Goal: Information Seeking & Learning: Check status

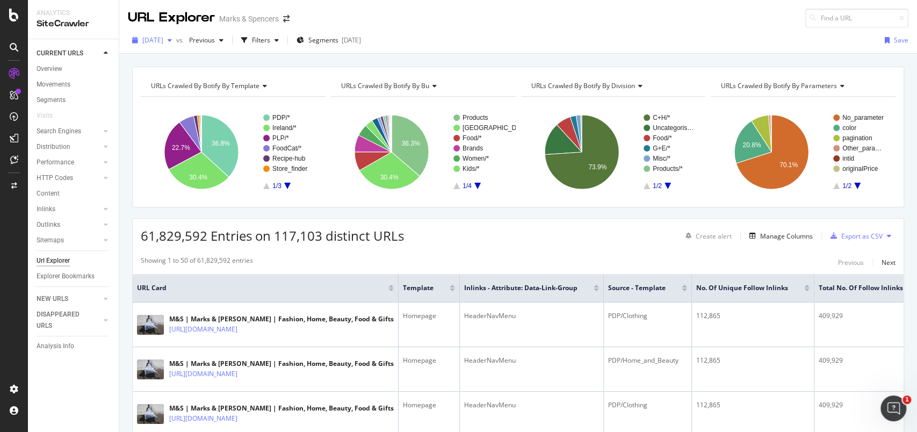
click at [176, 39] on div "button" at bounding box center [169, 40] width 13 height 6
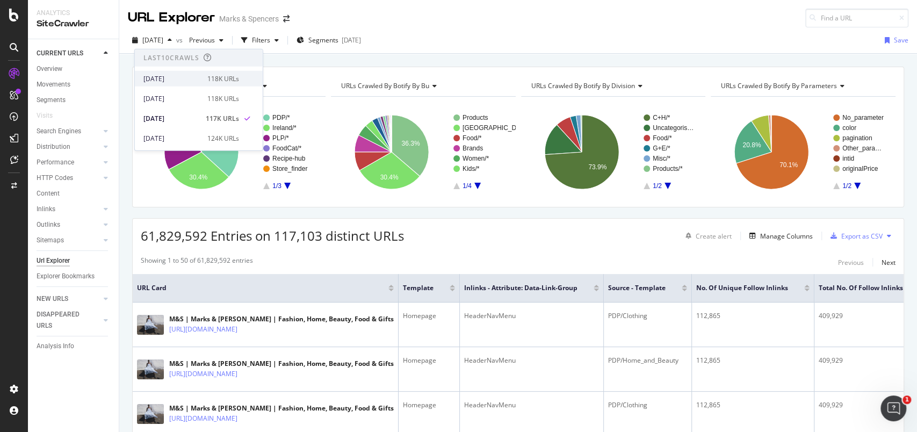
click at [181, 78] on div "[DATE]" at bounding box center [171, 79] width 57 height 10
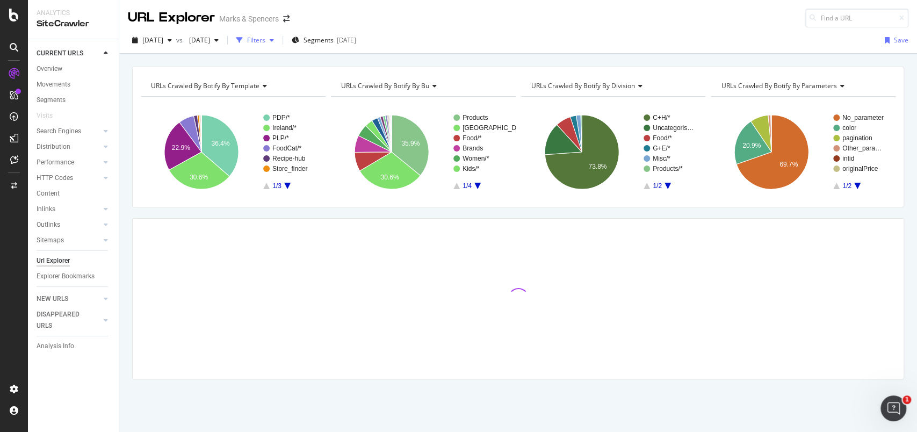
click at [265, 36] on div "Filters" at bounding box center [256, 39] width 18 height 9
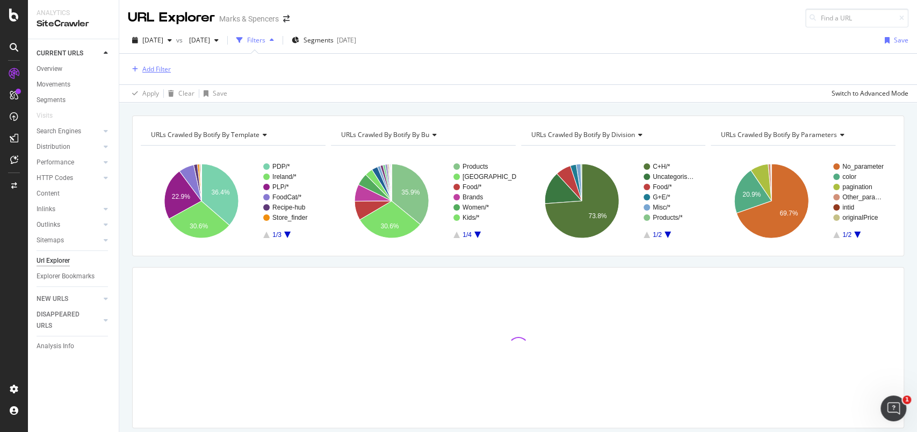
click at [143, 67] on div "Add Filter" at bounding box center [156, 68] width 28 height 9
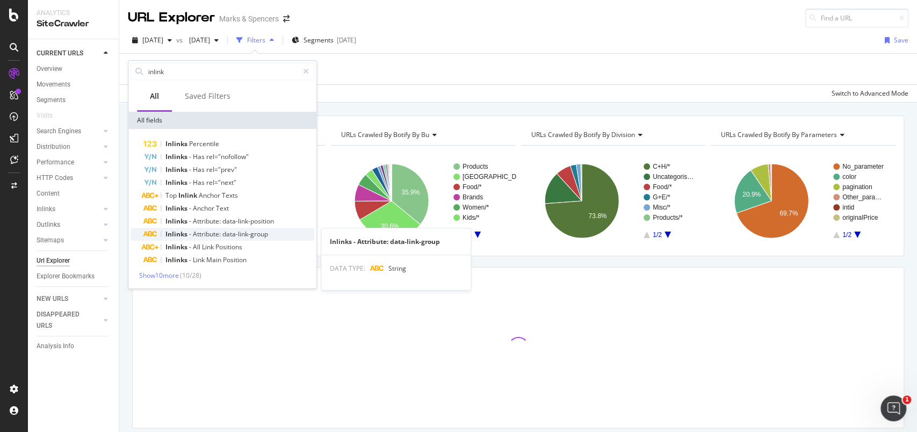
type input "inlink"
click at [211, 231] on span "Attribute:" at bounding box center [208, 233] width 30 height 9
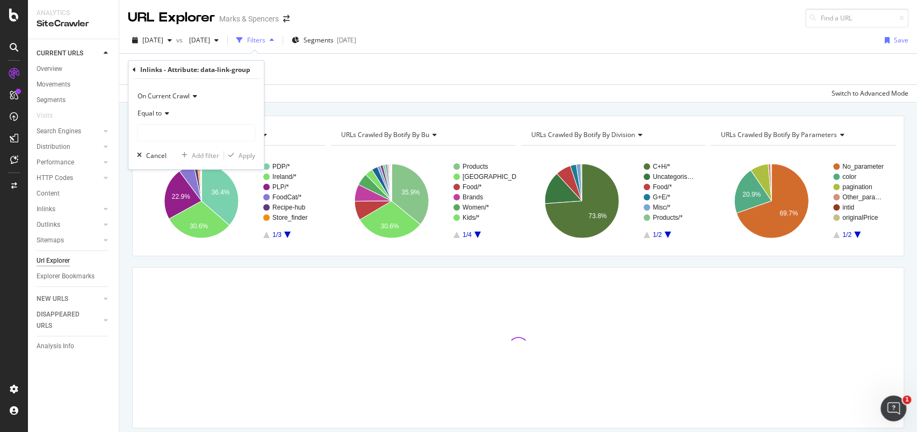
click at [174, 119] on div "Equal to" at bounding box center [196, 113] width 118 height 17
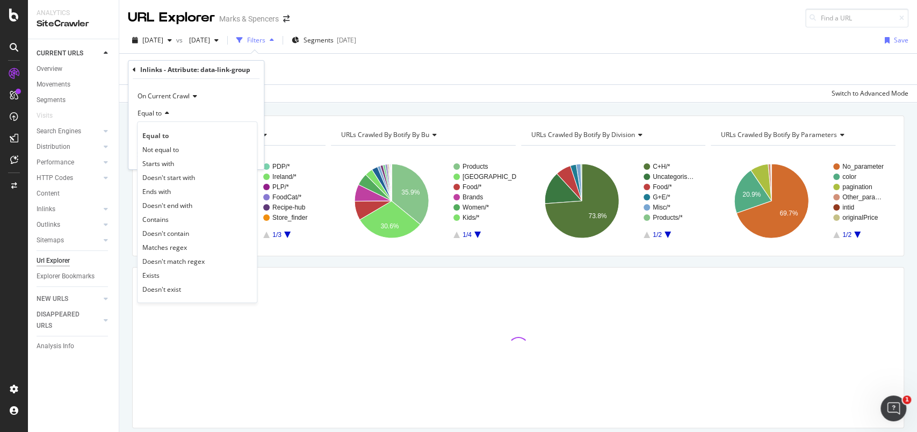
click at [221, 105] on div "Equal to" at bounding box center [196, 113] width 118 height 17
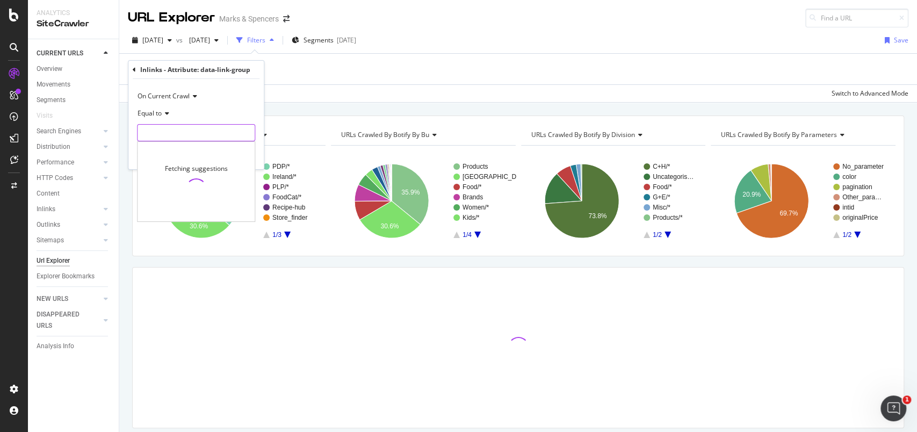
click at [189, 129] on input "text" at bounding box center [196, 132] width 117 height 17
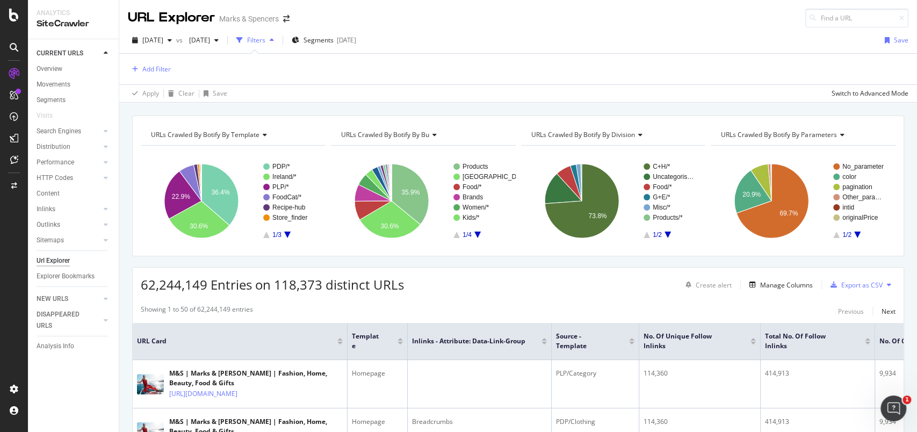
click at [265, 37] on div "Filters" at bounding box center [256, 39] width 18 height 9
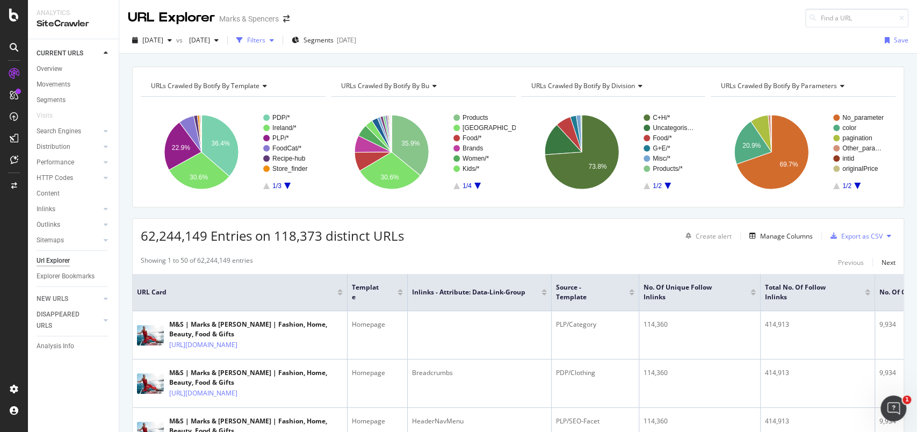
click at [278, 34] on div "Filters" at bounding box center [255, 40] width 46 height 16
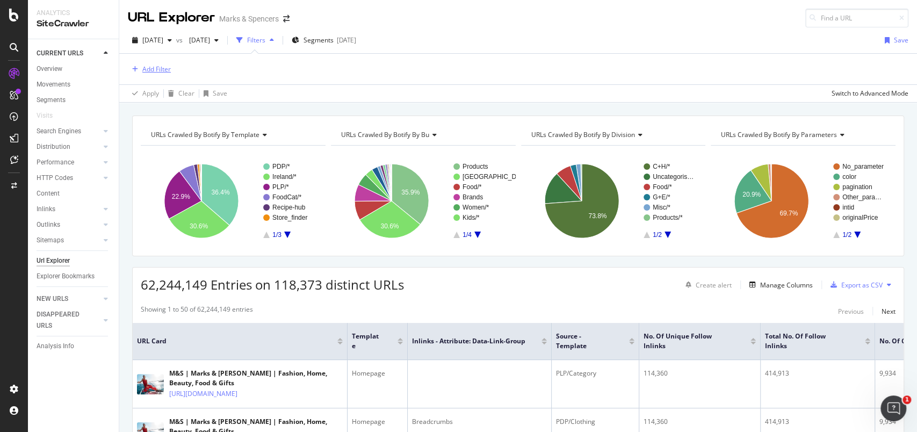
click at [160, 72] on div "Add Filter" at bounding box center [156, 68] width 28 height 9
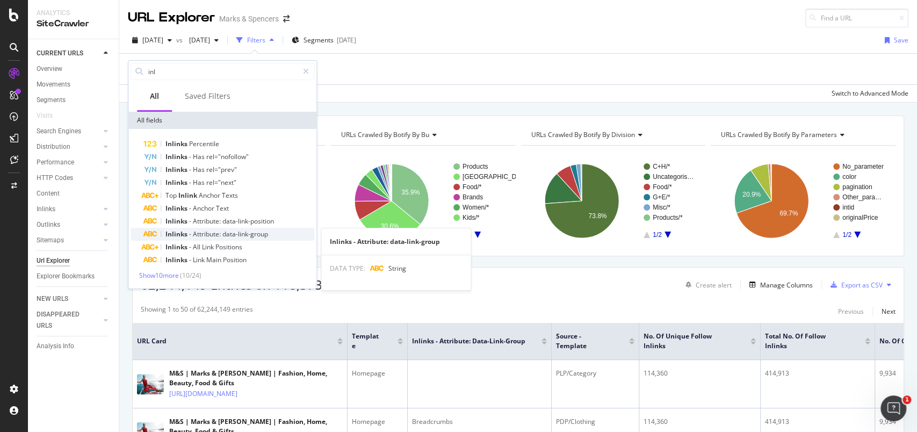
type input "inl"
click at [217, 234] on span "Attribute:" at bounding box center [208, 233] width 30 height 9
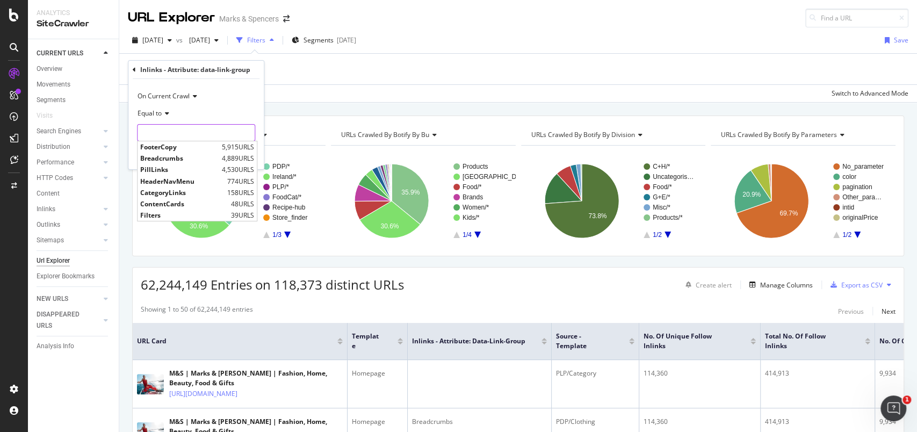
click at [215, 126] on input "text" at bounding box center [196, 132] width 117 height 17
click at [320, 67] on div "Add Filter" at bounding box center [518, 69] width 781 height 31
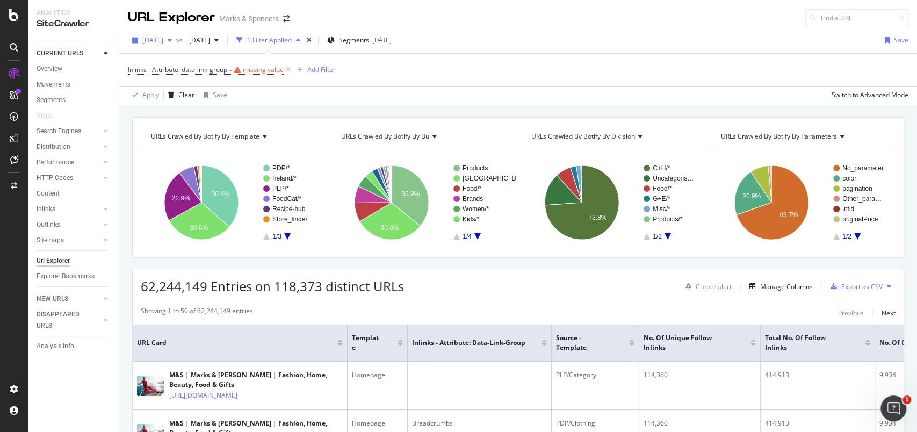
click at [163, 39] on span "[DATE]" at bounding box center [152, 39] width 21 height 9
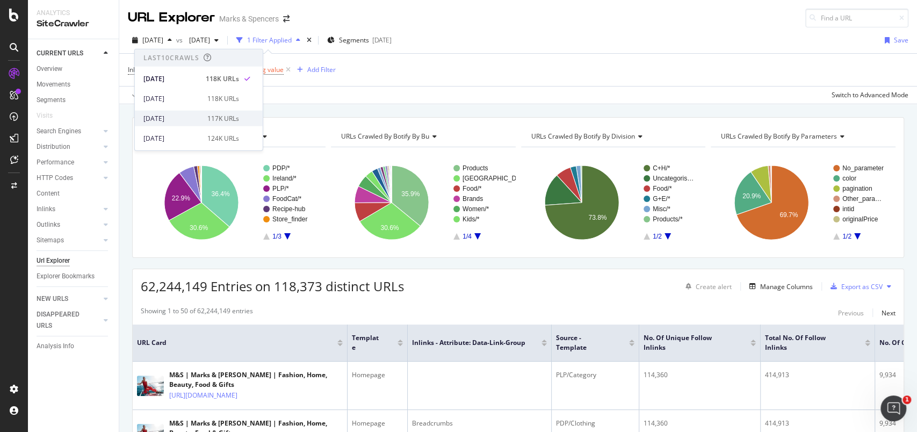
click at [173, 118] on div "[DATE]" at bounding box center [171, 118] width 57 height 10
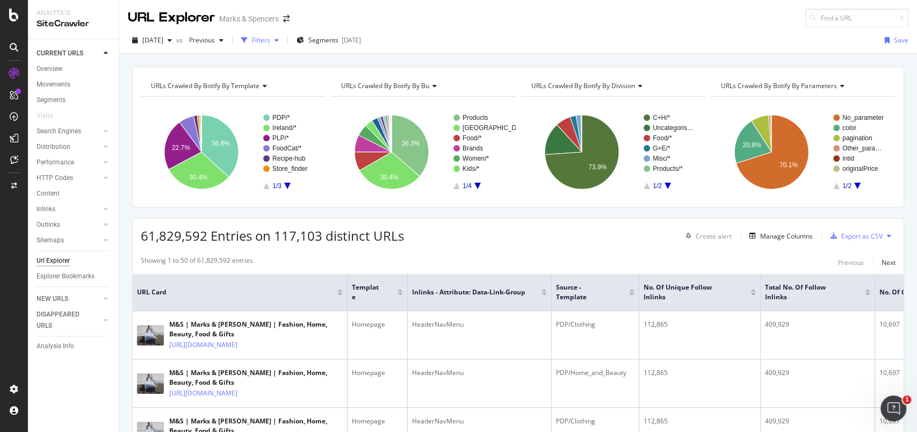
click at [270, 39] on div "Filters" at bounding box center [261, 39] width 18 height 9
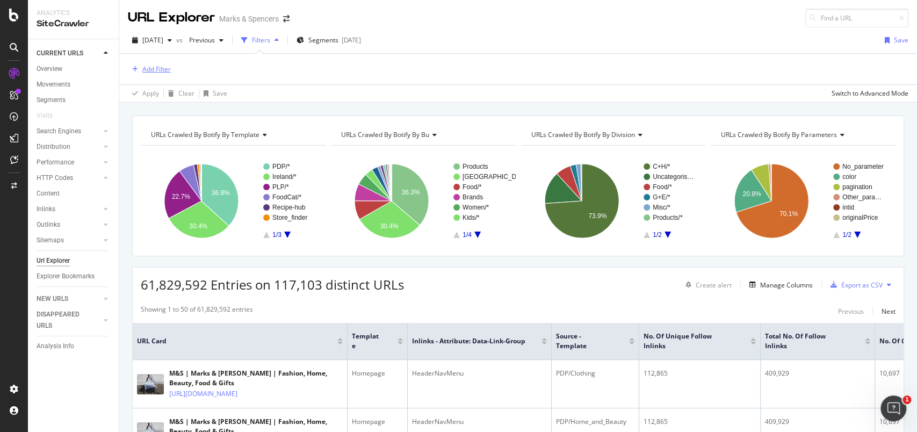
click at [164, 73] on div "Add Filter" at bounding box center [156, 68] width 28 height 9
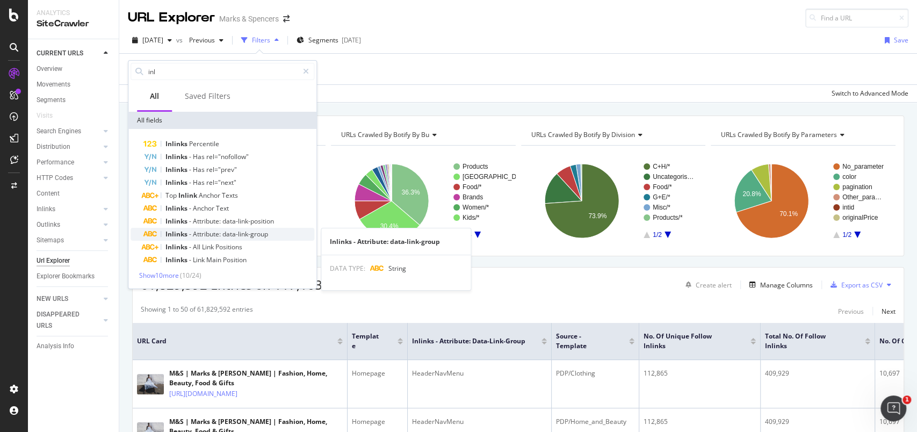
type input "inl"
click at [255, 229] on div "Inlinks - Attribute: data-link-group" at bounding box center [228, 234] width 171 height 13
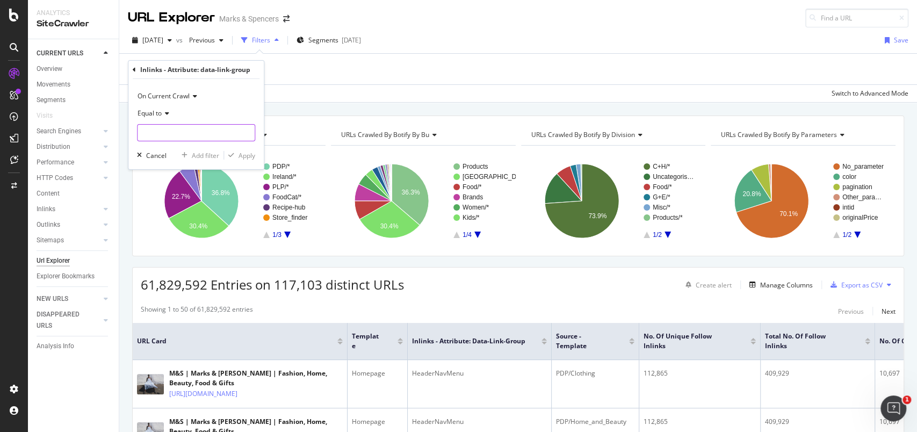
click at [195, 134] on input "text" at bounding box center [196, 132] width 117 height 17
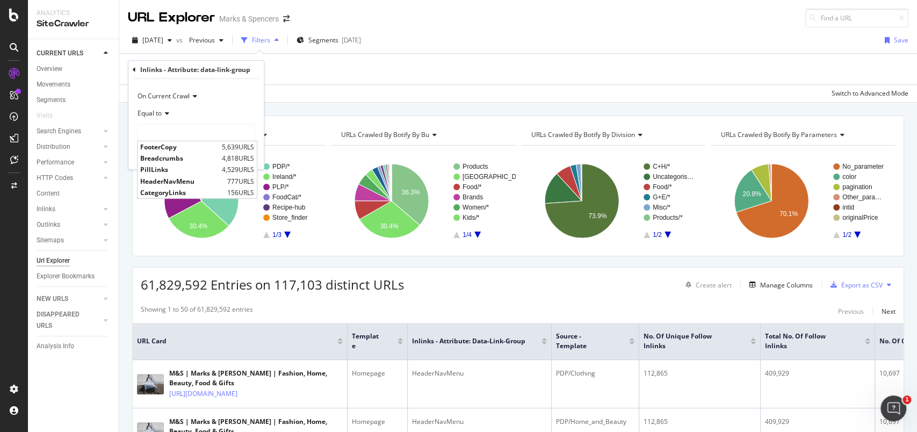
click at [309, 81] on div "Add Filter" at bounding box center [518, 69] width 781 height 31
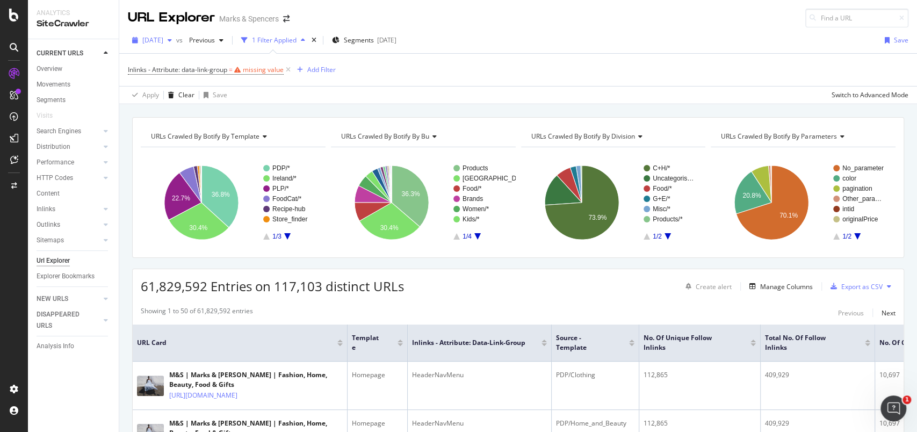
click at [163, 42] on span "[DATE]" at bounding box center [152, 39] width 21 height 9
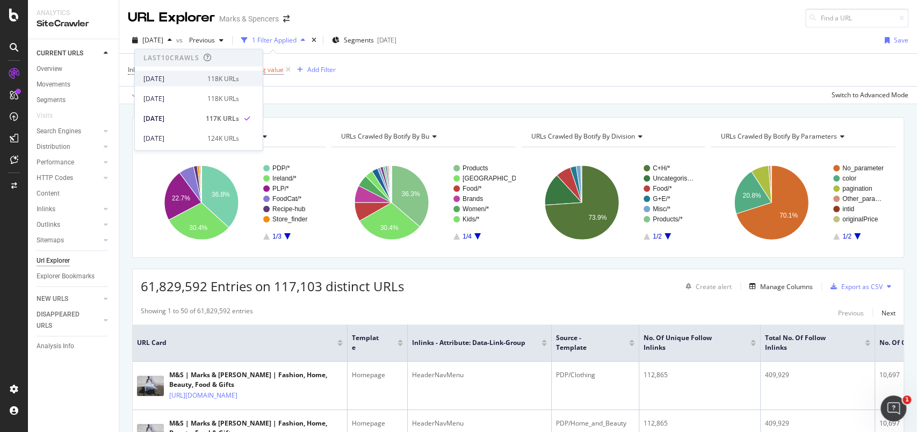
click at [180, 82] on div "[DATE]" at bounding box center [171, 79] width 57 height 10
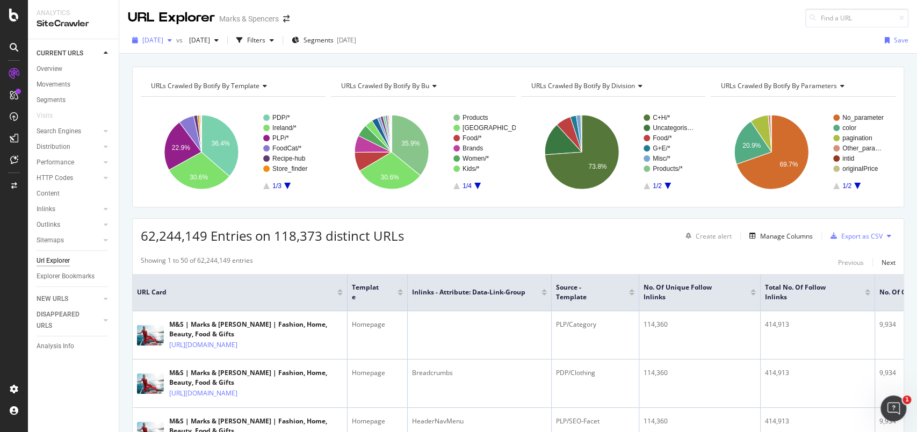
click at [163, 47] on div "[DATE]" at bounding box center [152, 40] width 48 height 16
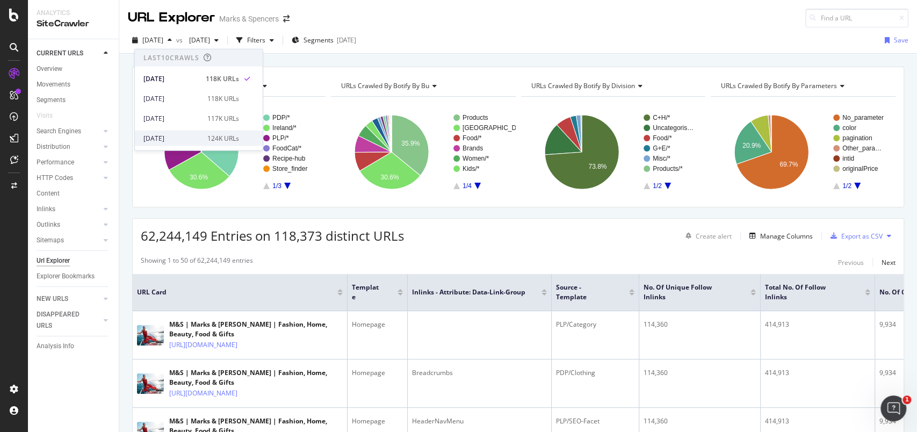
click at [147, 134] on div "[DATE]" at bounding box center [171, 138] width 57 height 10
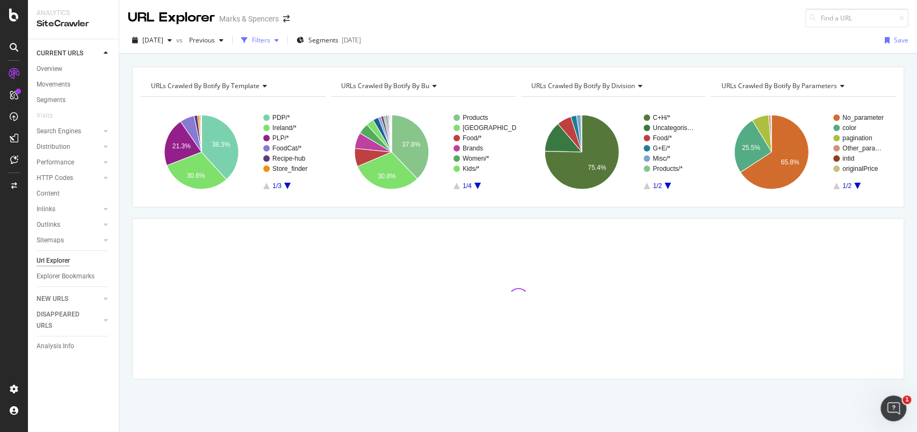
click at [270, 40] on div "Filters" at bounding box center [261, 39] width 18 height 9
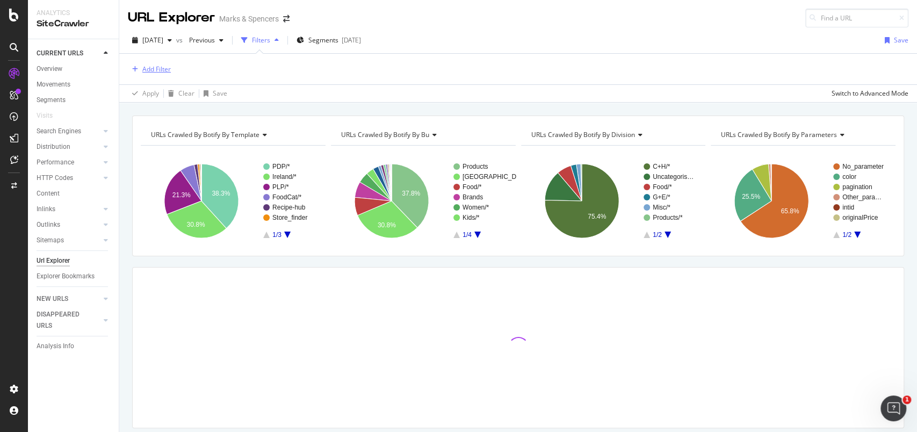
click at [164, 68] on div "Add Filter" at bounding box center [156, 68] width 28 height 9
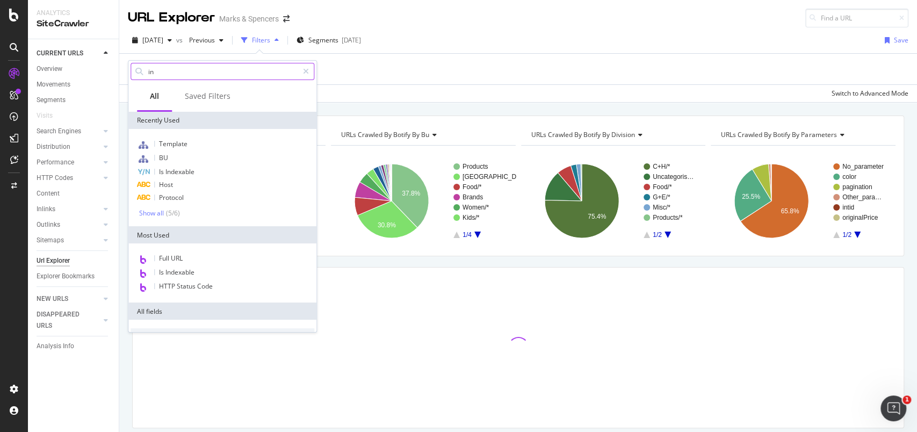
type input "inl"
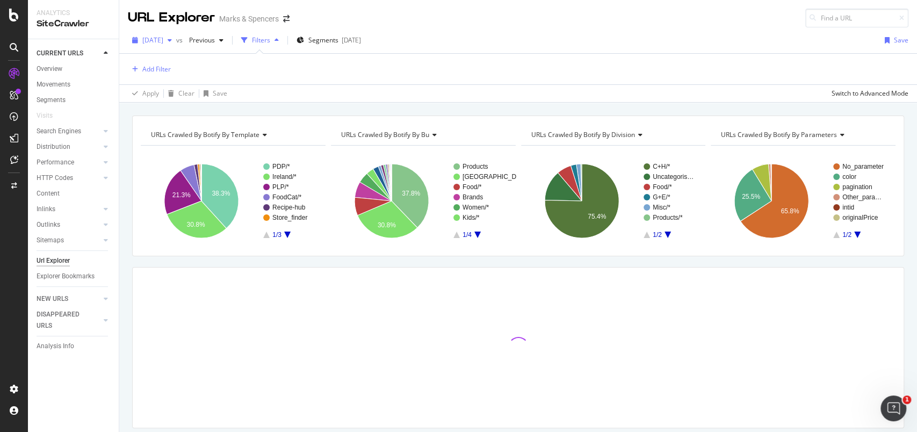
click at [163, 41] on span "[DATE]" at bounding box center [152, 39] width 21 height 9
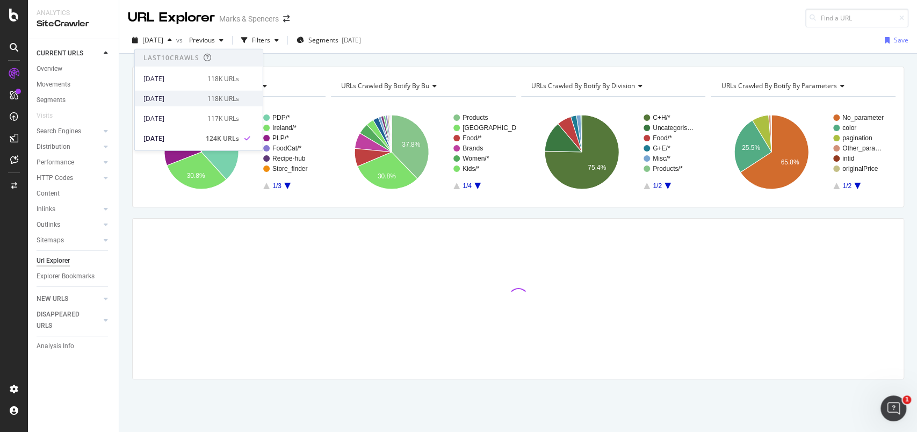
click at [153, 97] on div "[DATE]" at bounding box center [171, 98] width 57 height 10
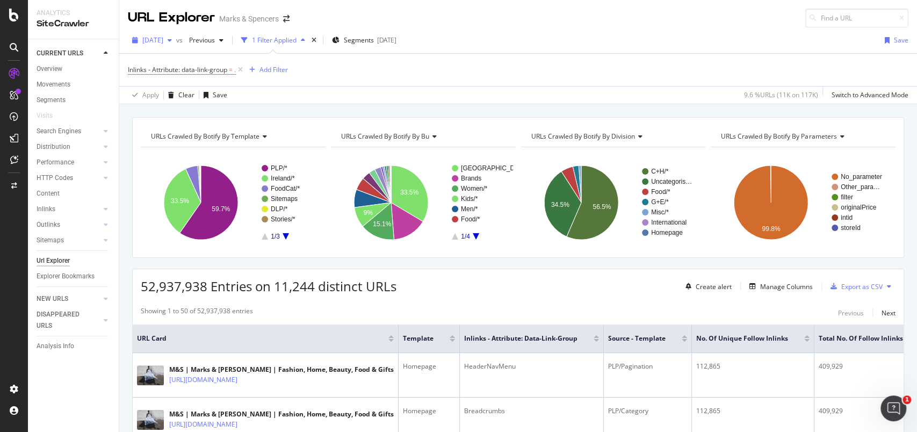
click at [163, 42] on span "[DATE]" at bounding box center [152, 39] width 21 height 9
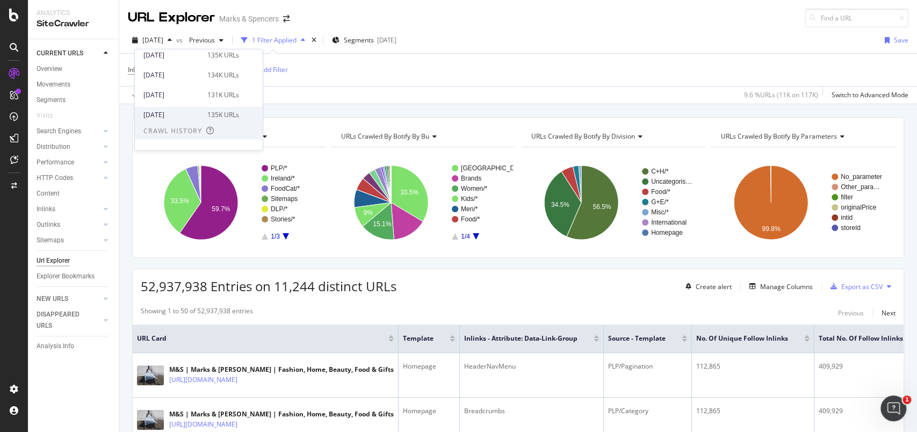
click at [169, 114] on div "[DATE]" at bounding box center [171, 115] width 57 height 10
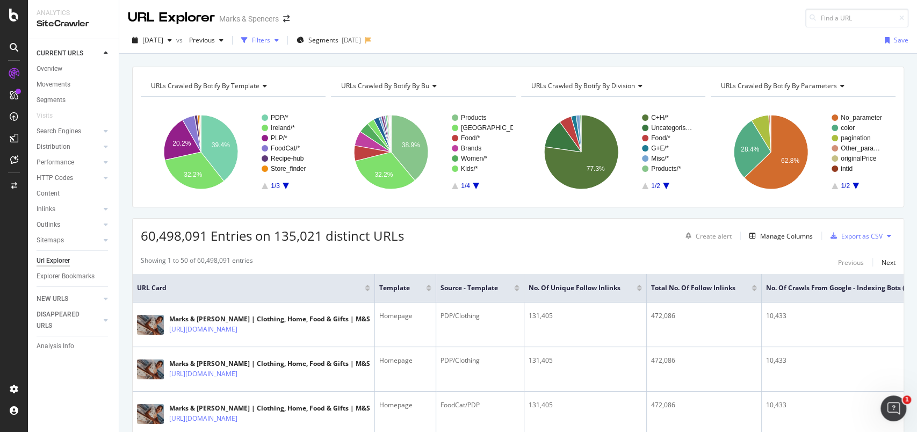
click at [270, 44] on div "Filters" at bounding box center [261, 39] width 18 height 9
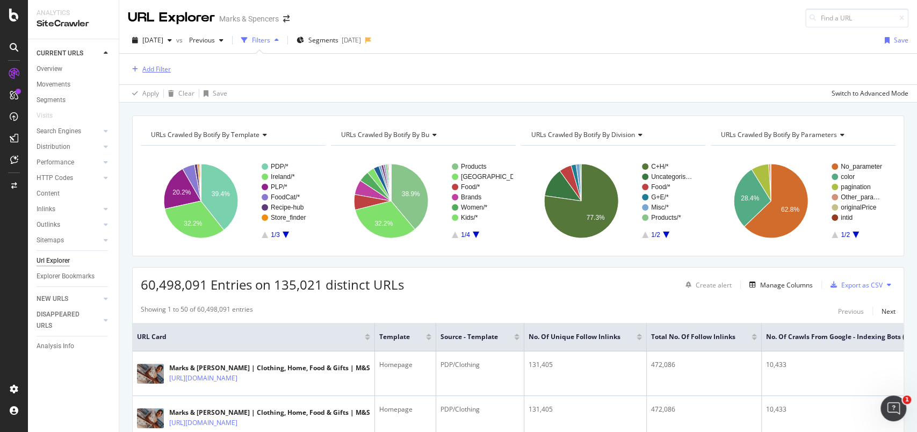
click at [155, 74] on div "Add Filter" at bounding box center [156, 68] width 28 height 9
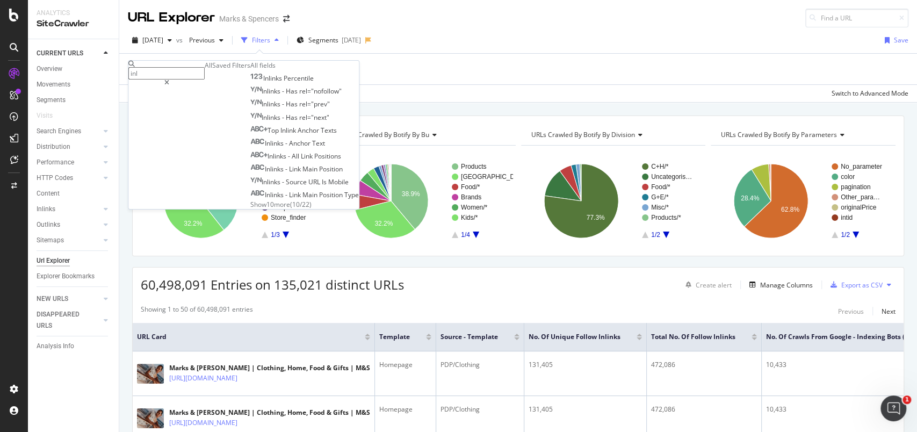
type input "inl"
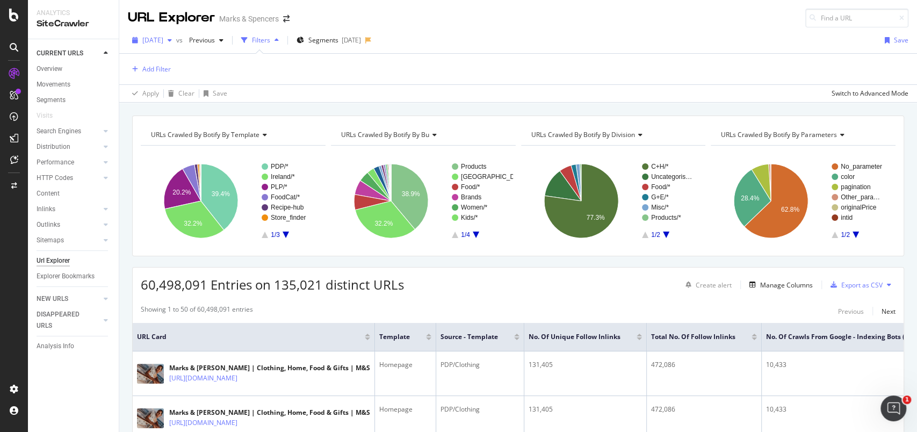
click at [163, 39] on span "[DATE]" at bounding box center [152, 39] width 21 height 9
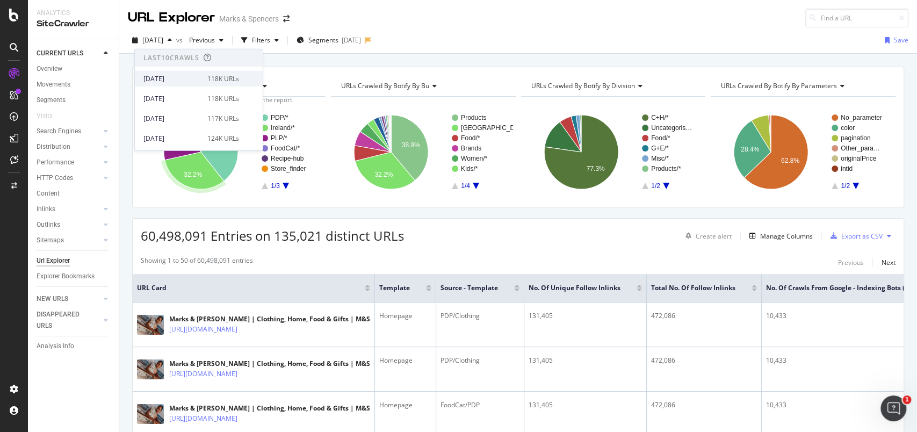
click at [176, 83] on div "2025 Aug. 9th 118K URLs" at bounding box center [199, 79] width 128 height 16
